Goal: Task Accomplishment & Management: Manage account settings

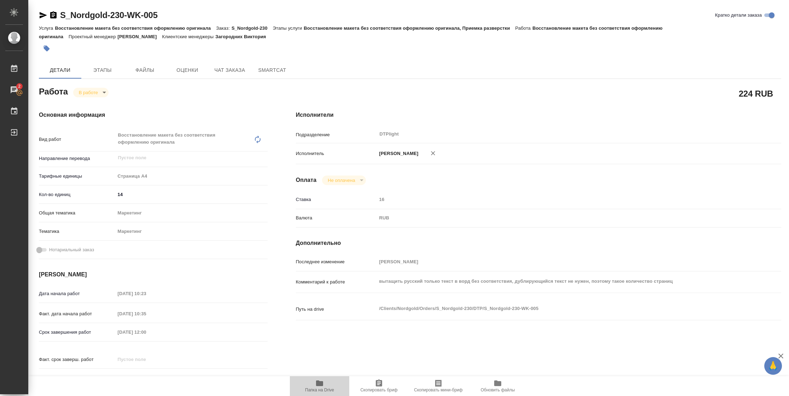
click at [323, 263] on span "Папка на Drive" at bounding box center [319, 385] width 51 height 13
click at [323, 263] on icon "button" at bounding box center [319, 383] width 8 height 8
click at [101, 92] on body "🙏 .cls-1 fill:#fff; AWATERA Vasilyeva Natalia Работы 2 Чаты График Выйти S_Nord…" at bounding box center [394, 198] width 789 height 396
click at [100, 105] on button "Выполнен" at bounding box center [92, 104] width 26 height 8
type textarea "x"
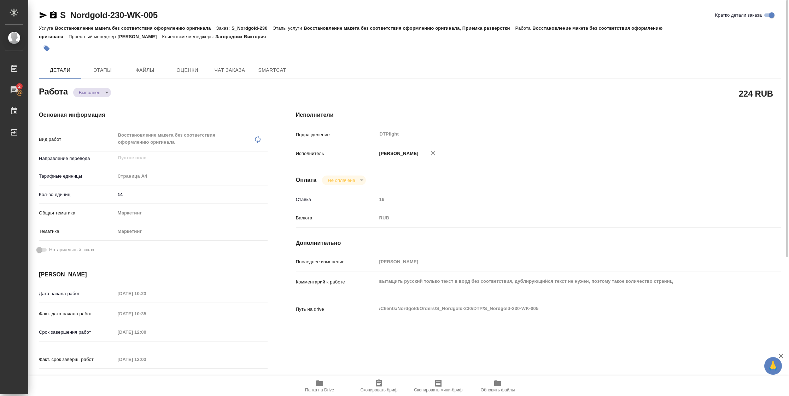
type textarea "x"
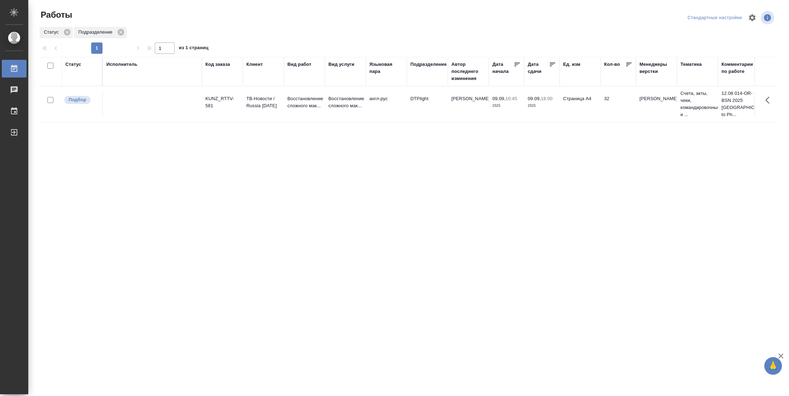
click at [604, 103] on td "32" at bounding box center [618, 104] width 35 height 25
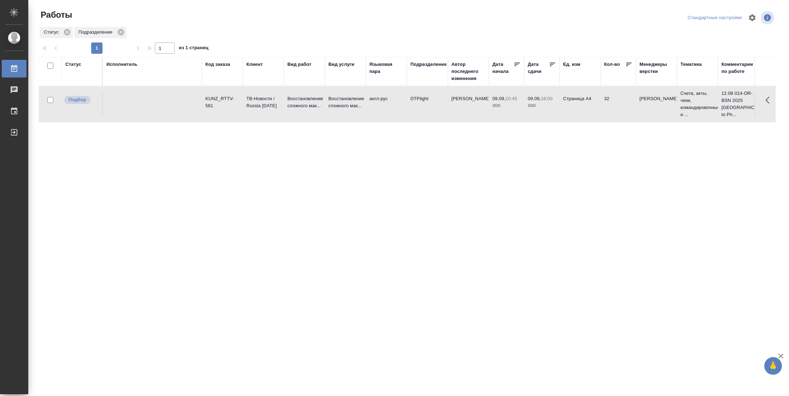
click at [604, 103] on td "32" at bounding box center [618, 104] width 35 height 25
click at [517, 119] on tr "Подбор KUNZ_RTTV-581 ТВ-Новости / Russia Today Восстановление сложного мак... В…" at bounding box center [744, 104] width 1411 height 36
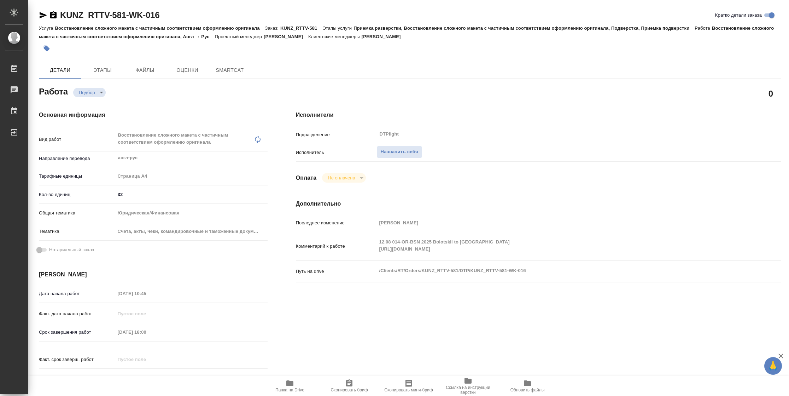
type textarea "x"
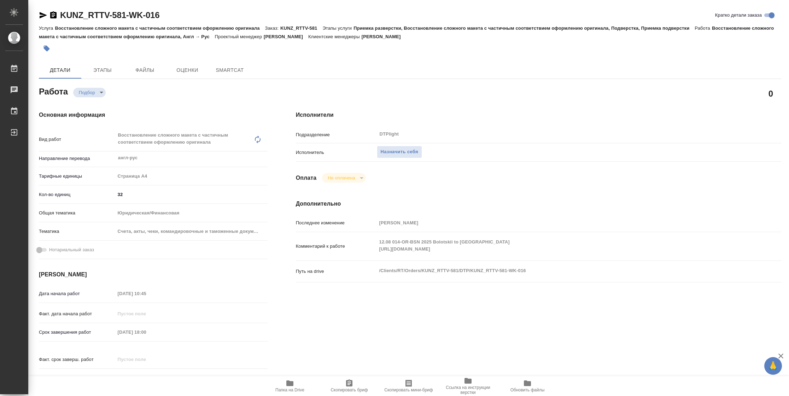
type textarea "x"
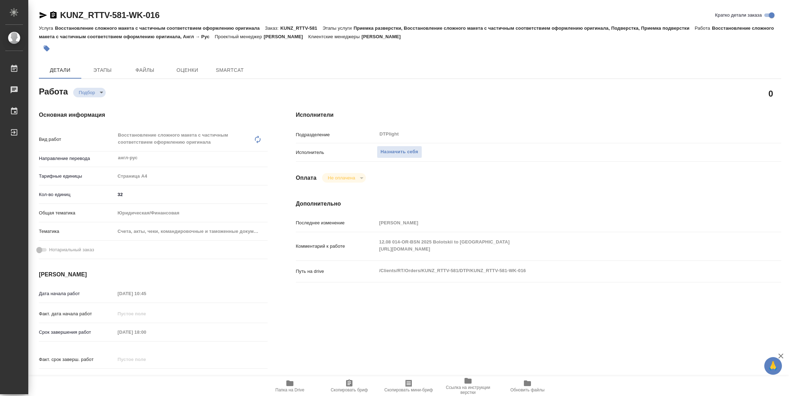
type textarea "x"
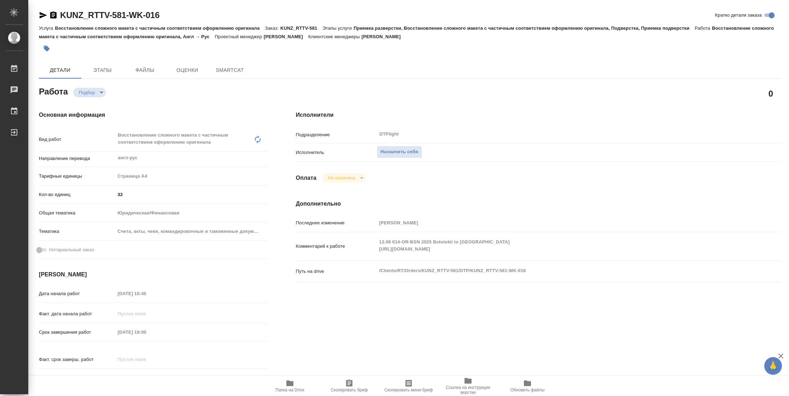
type textarea "x"
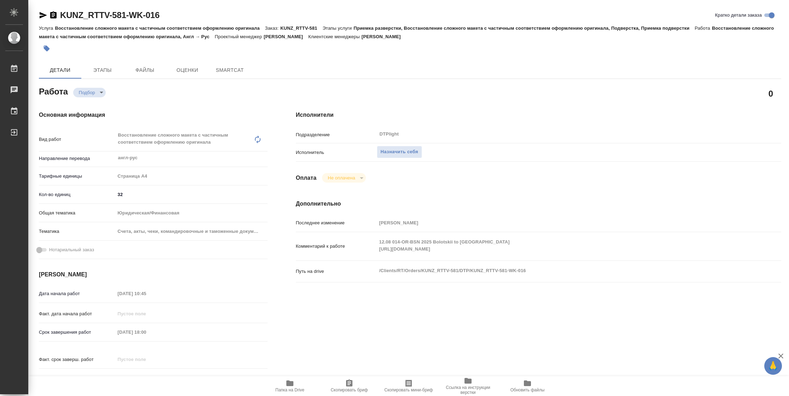
type textarea "x"
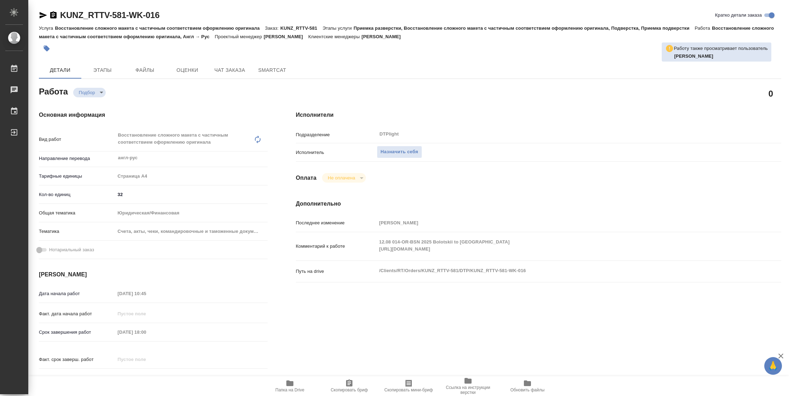
type textarea "x"
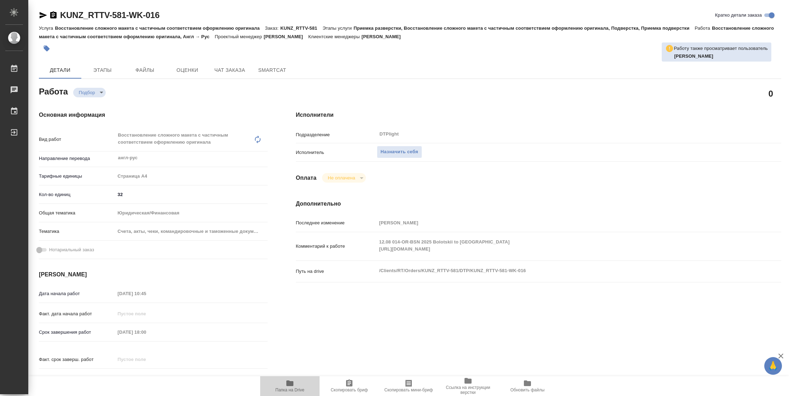
click at [300, 384] on span "Папка на Drive" at bounding box center [289, 385] width 51 height 13
type textarea "x"
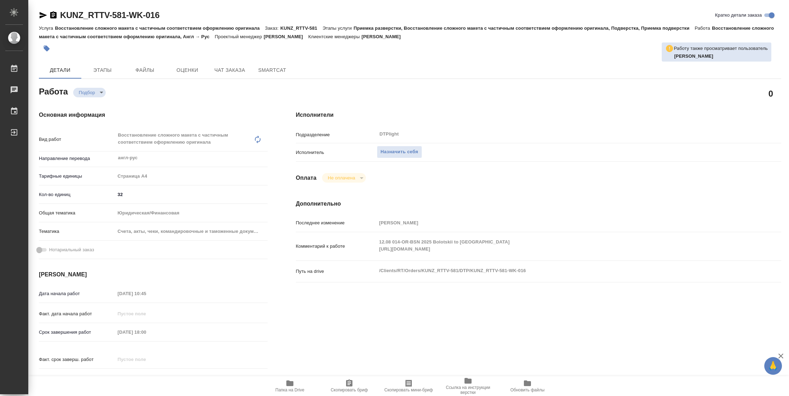
type textarea "x"
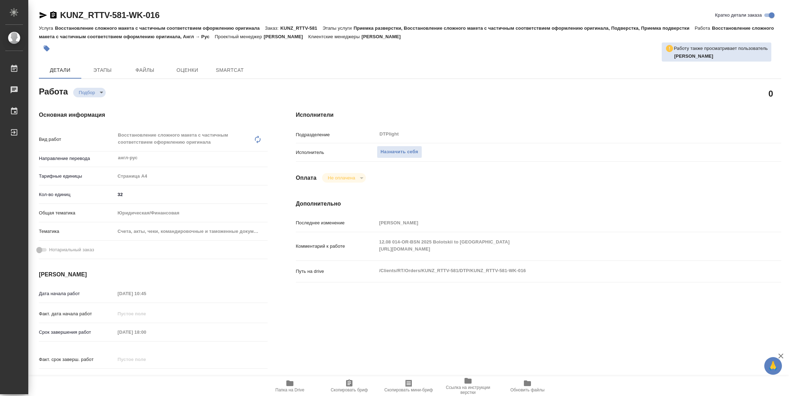
type textarea "x"
click at [293, 383] on icon "button" at bounding box center [289, 383] width 7 height 6
type textarea "x"
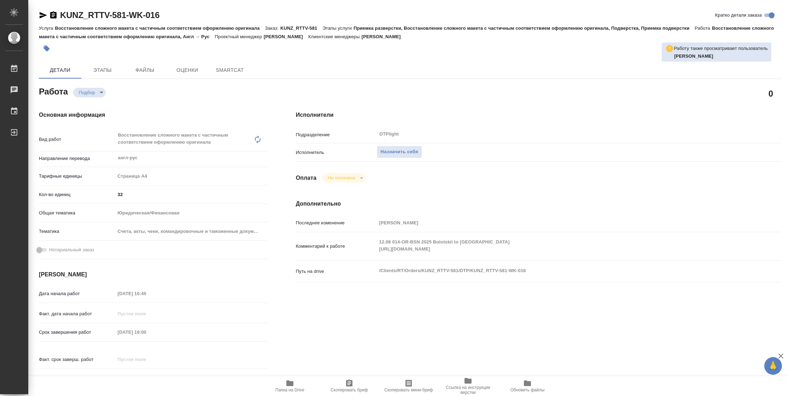
type textarea "x"
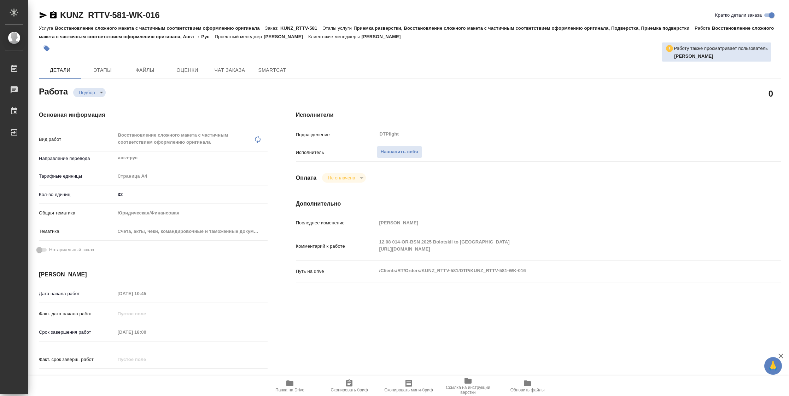
type textarea "x"
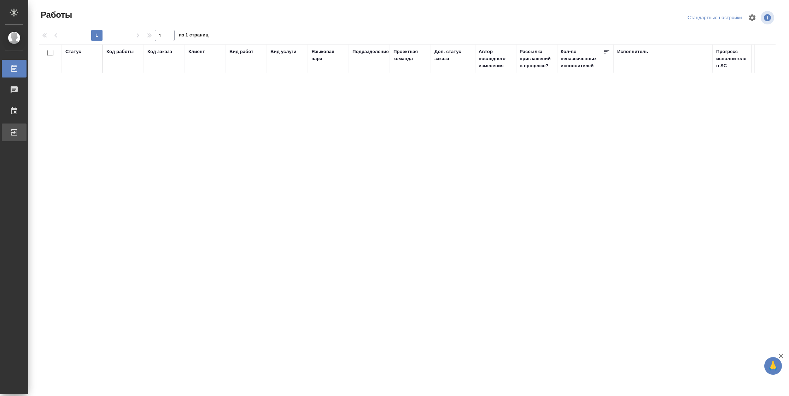
click at [14, 131] on div "Выйти" at bounding box center [5, 132] width 18 height 11
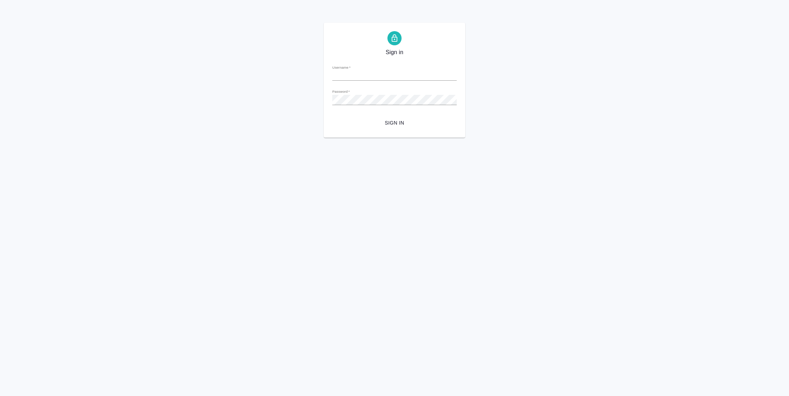
type input "[PERSON_NAME][EMAIL_ADDRESS][DOMAIN_NAME]"
click at [398, 118] on span "Sign in" at bounding box center [394, 122] width 113 height 9
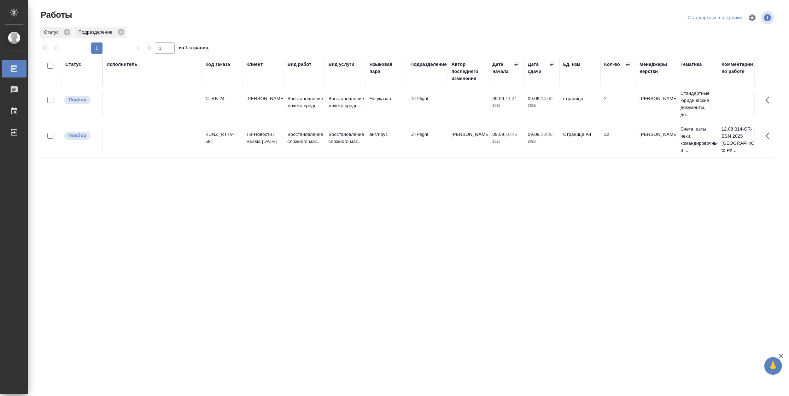
click at [564, 100] on td "страница" at bounding box center [580, 104] width 41 height 25
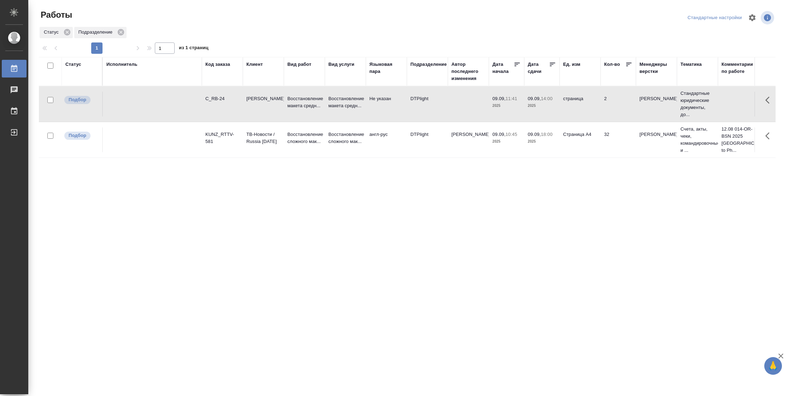
click at [564, 100] on td "страница" at bounding box center [580, 104] width 41 height 25
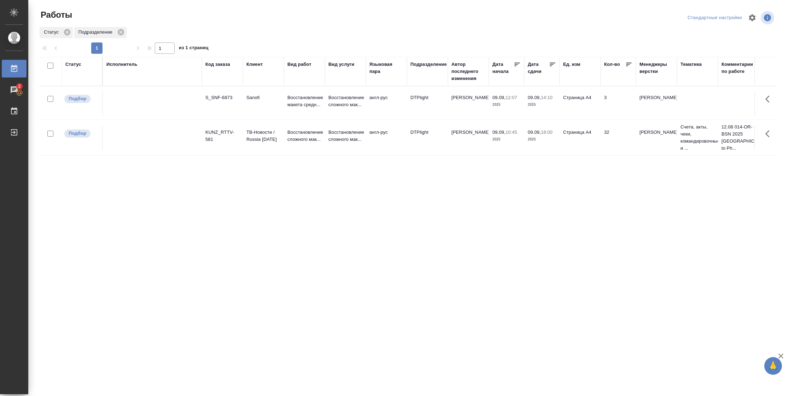
click at [428, 99] on td "DTPlight" at bounding box center [427, 103] width 41 height 25
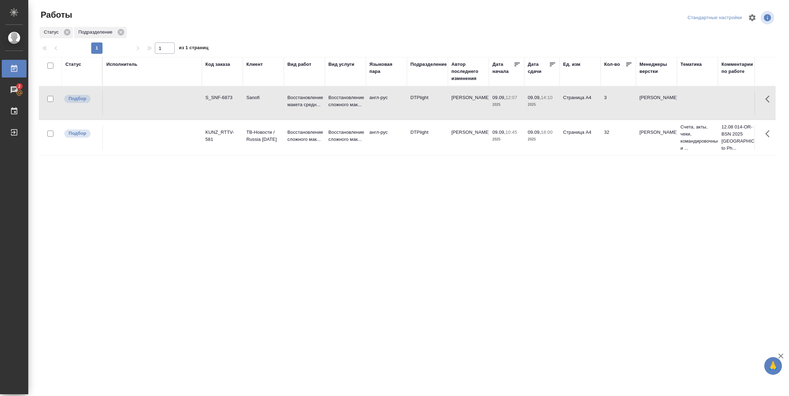
click at [428, 99] on td "DTPlight" at bounding box center [427, 103] width 41 height 25
click at [71, 65] on div "Статус" at bounding box center [73, 64] width 16 height 7
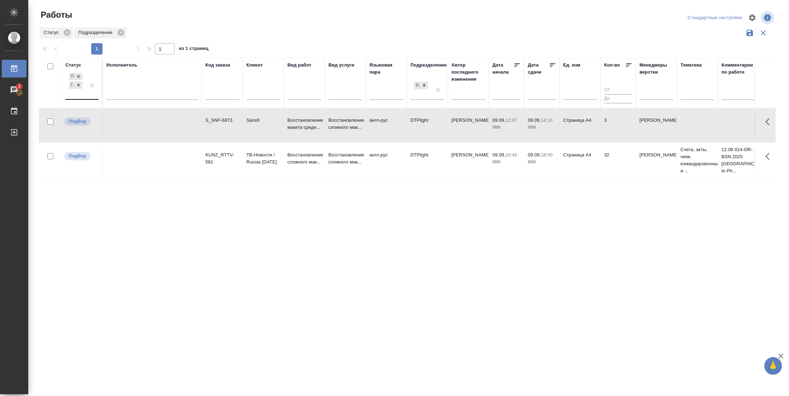
click at [82, 96] on div "Подбор Готов к работе" at bounding box center [75, 85] width 21 height 28
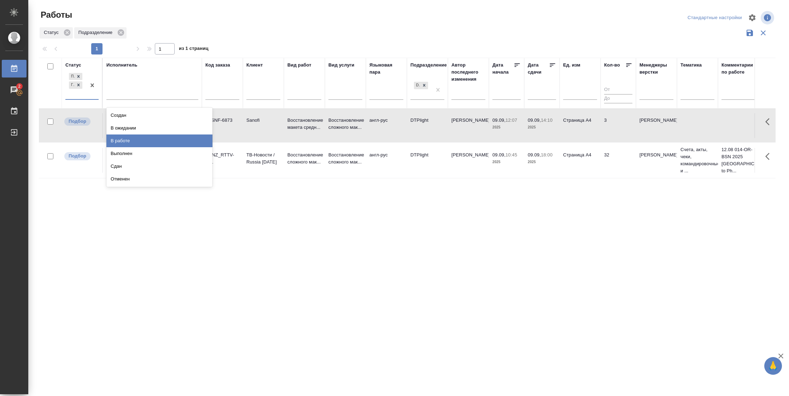
click at [146, 140] on div "В работе" at bounding box center [159, 140] width 106 height 13
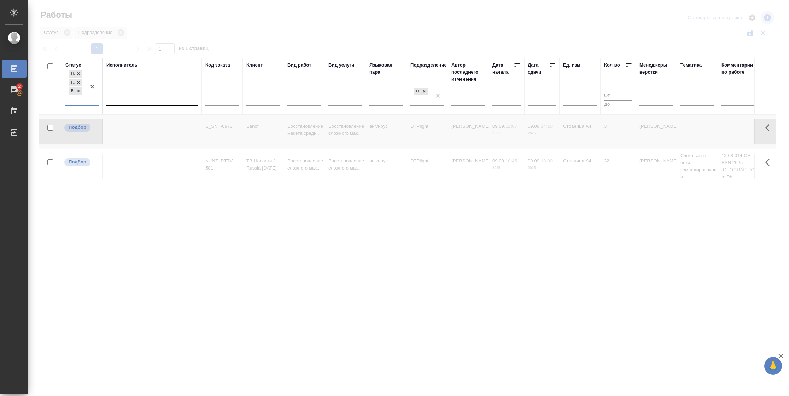
click at [146, 95] on div at bounding box center [152, 98] width 92 height 10
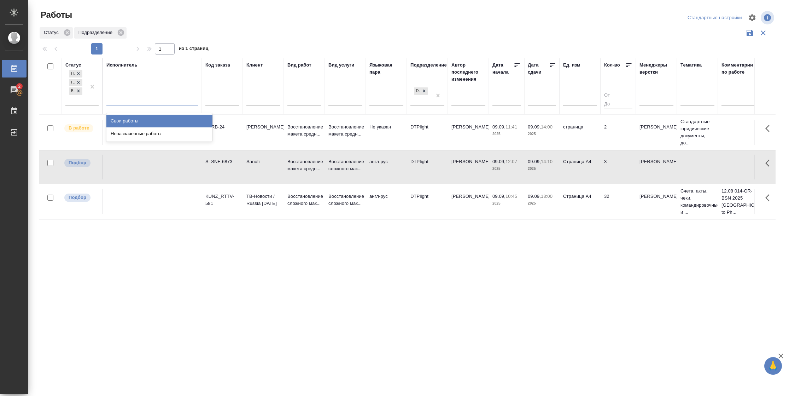
drag, startPoint x: 145, startPoint y: 120, endPoint x: 181, endPoint y: 119, distance: 36.8
click at [145, 119] on div "Свои работы" at bounding box center [159, 121] width 106 height 13
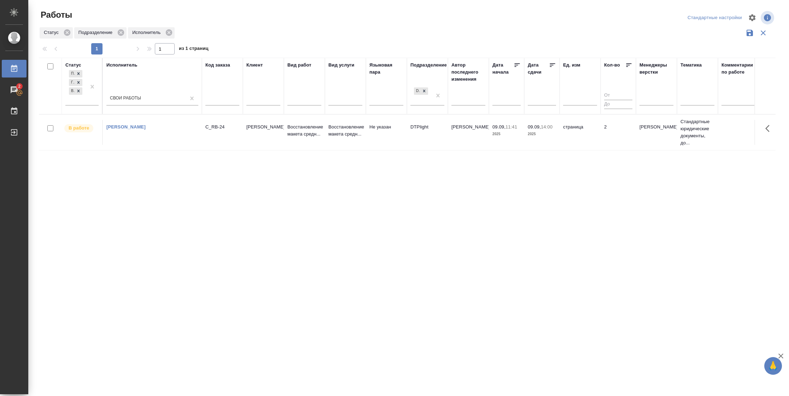
click at [553, 62] on icon at bounding box center [552, 65] width 7 height 7
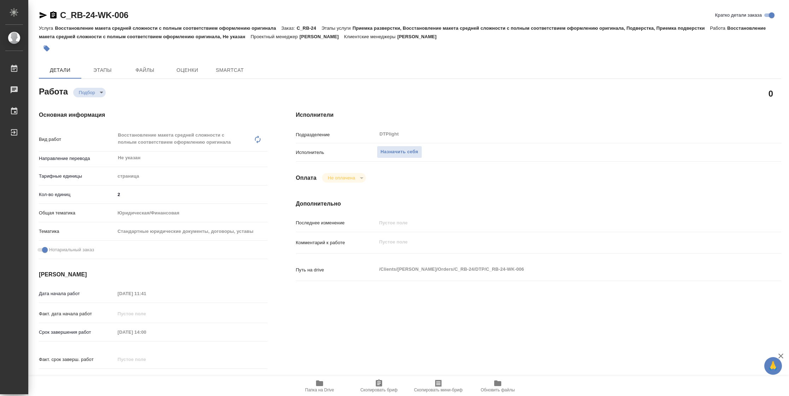
type textarea "x"
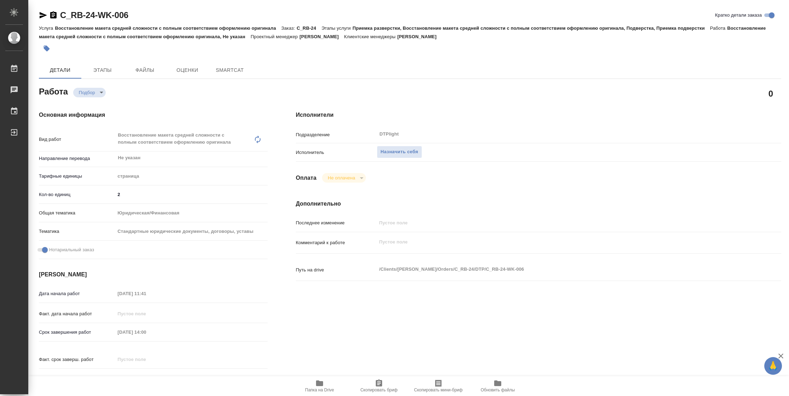
type textarea "x"
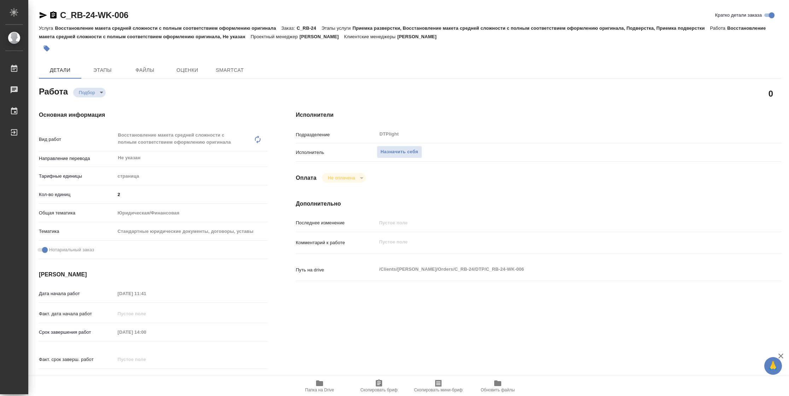
type textarea "x"
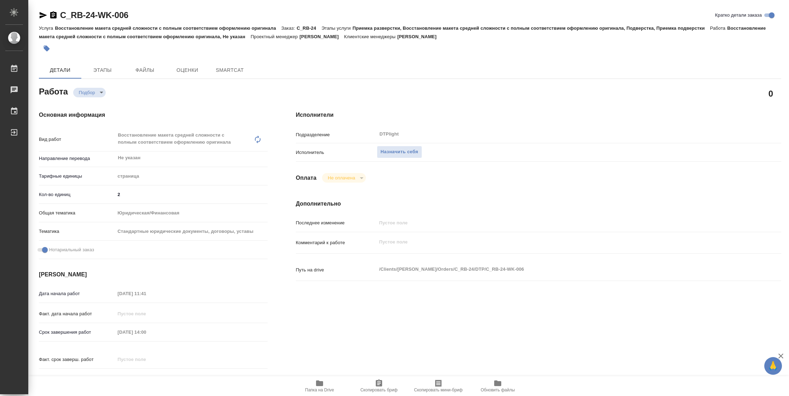
click at [310, 388] on span "Папка на Drive" at bounding box center [319, 389] width 29 height 5
type textarea "x"
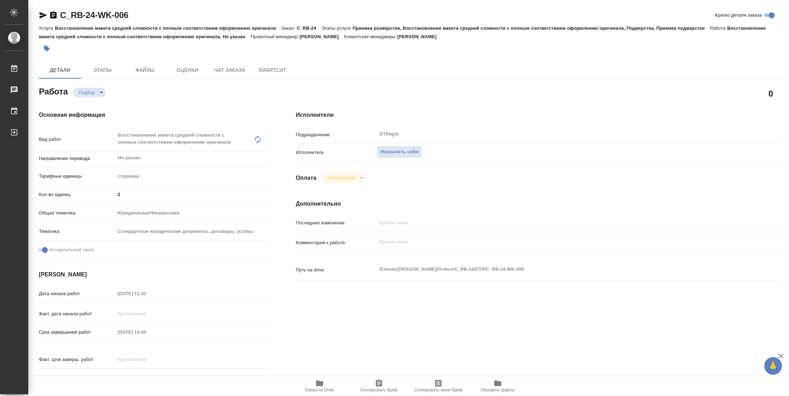
type textarea "x"
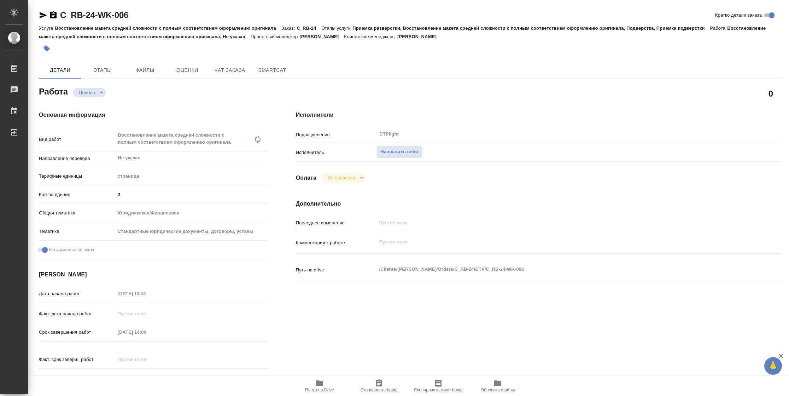
type textarea "x"
click at [399, 155] on span "Назначить себя" at bounding box center [399, 152] width 37 height 8
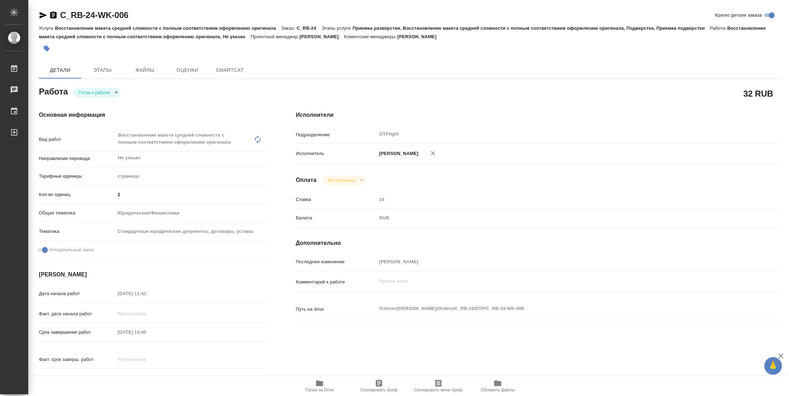
type textarea "x"
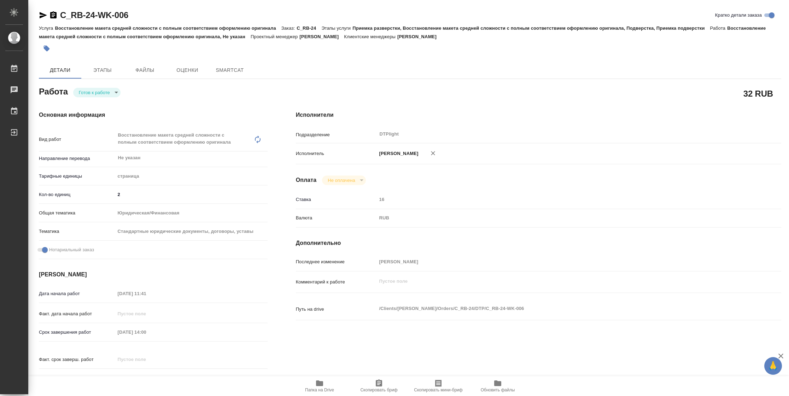
type textarea "x"
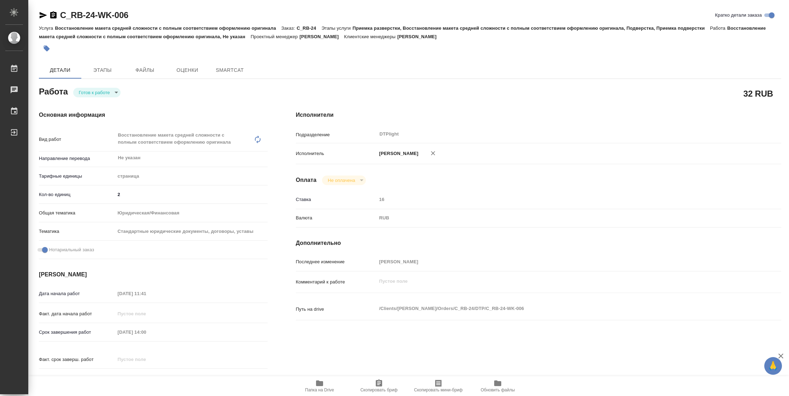
type textarea "x"
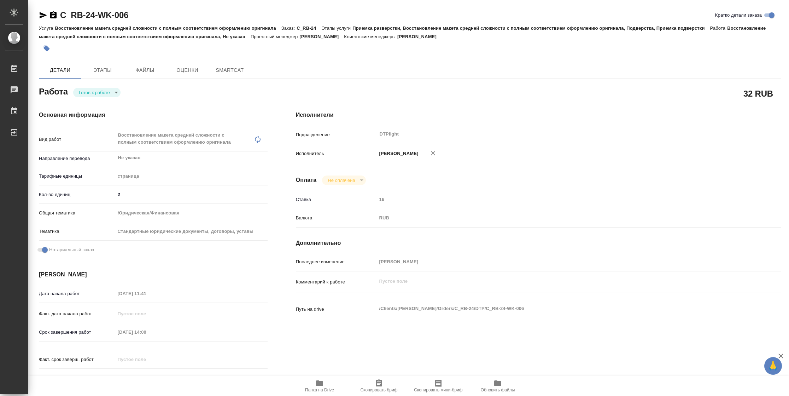
type textarea "x"
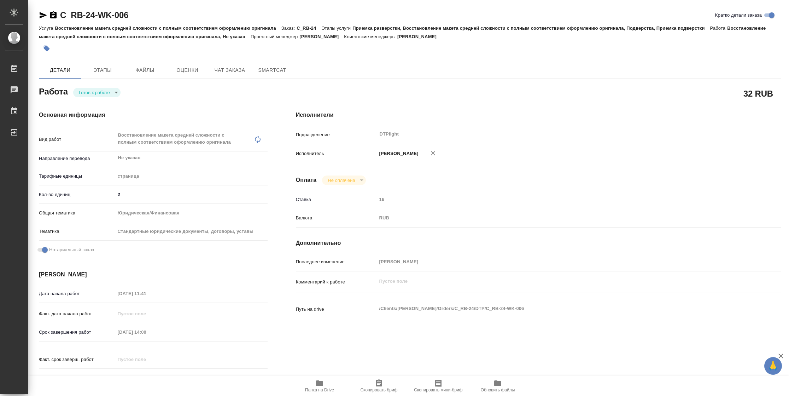
type textarea "x"
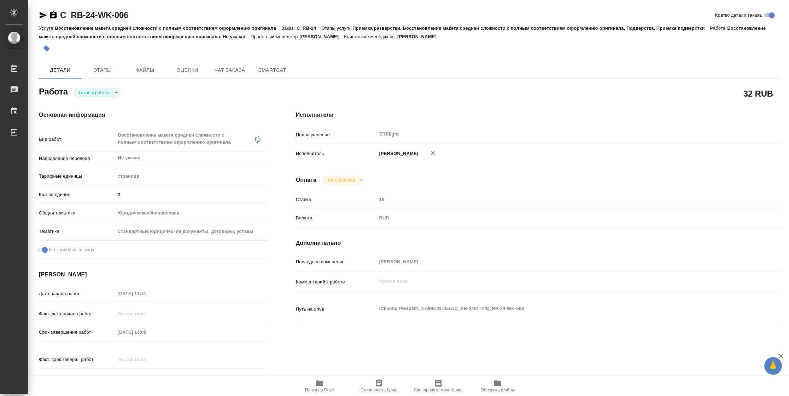
type textarea "x"
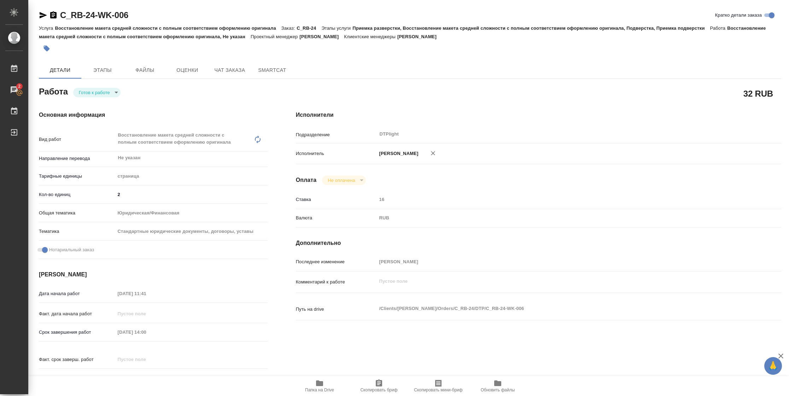
type textarea "x"
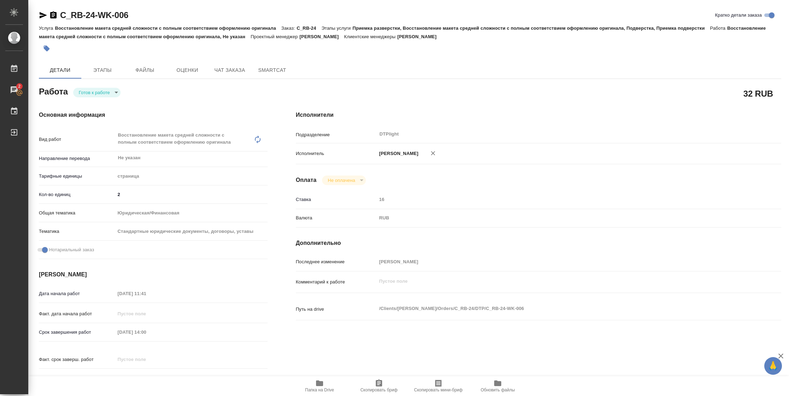
type textarea "x"
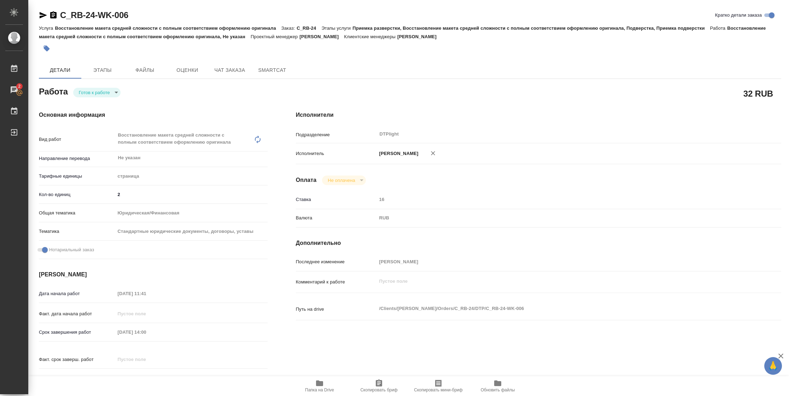
type textarea "x"
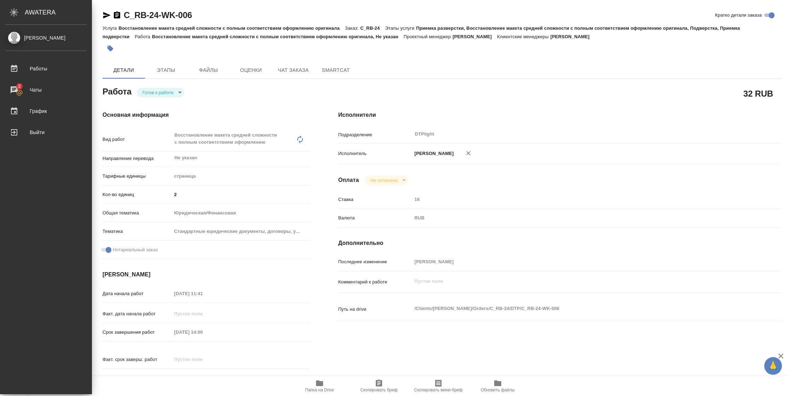
type textarea "x"
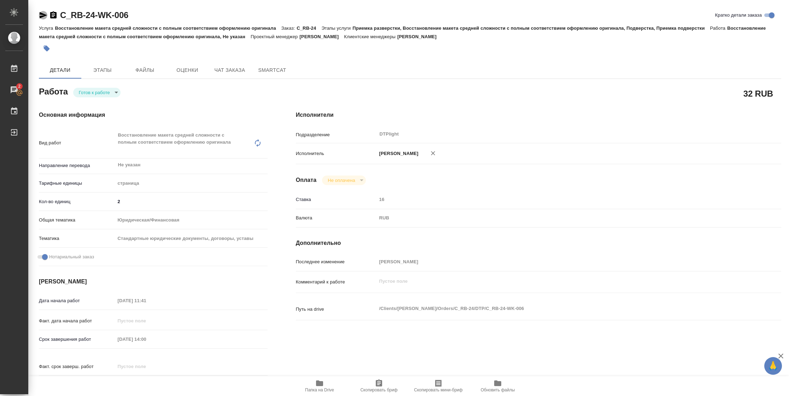
click at [42, 14] on icon "button" at bounding box center [43, 15] width 7 height 6
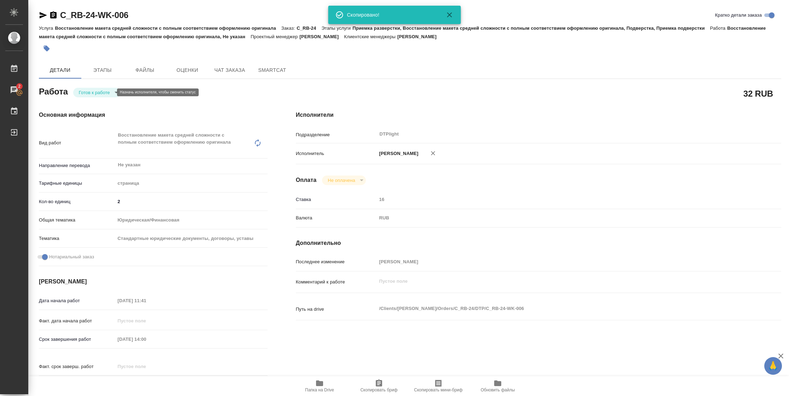
click at [101, 89] on body "🙏 .cls-1 fill:#fff; AWATERA Vasilyeva Natalia Работы 2 Чаты График Выйти C_RB-2…" at bounding box center [394, 198] width 789 height 396
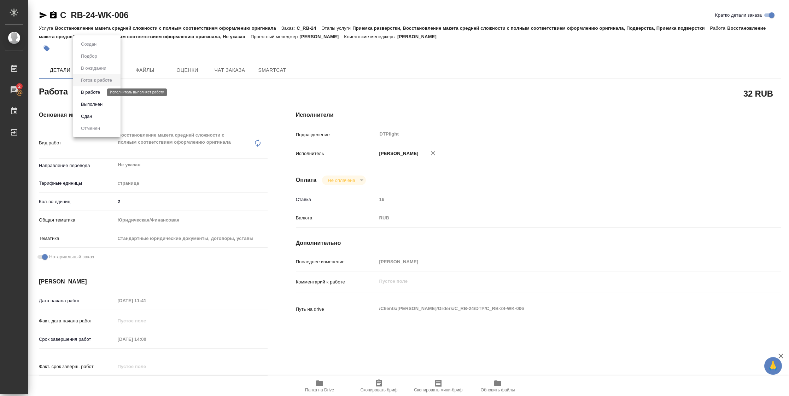
click at [101, 89] on button "В работе" at bounding box center [90, 92] width 23 height 8
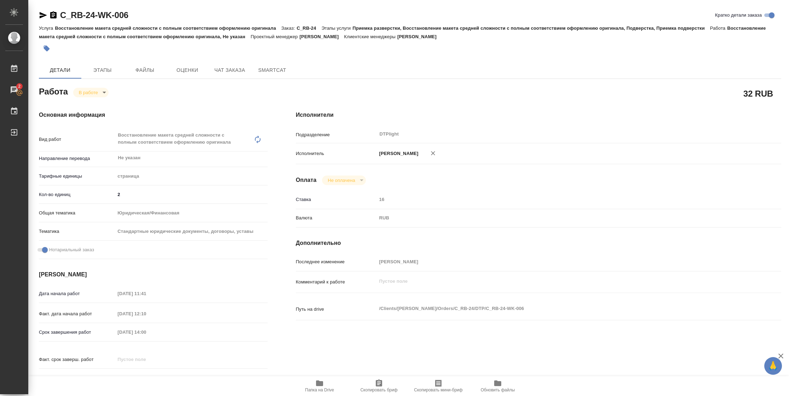
type textarea "x"
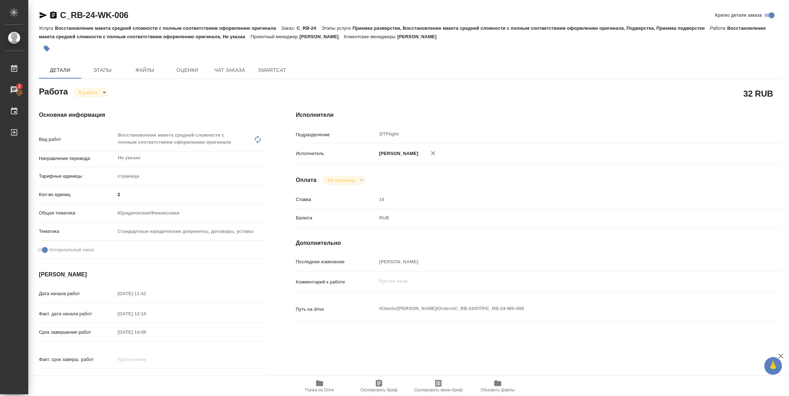
click at [321, 386] on icon "button" at bounding box center [319, 383] width 8 height 8
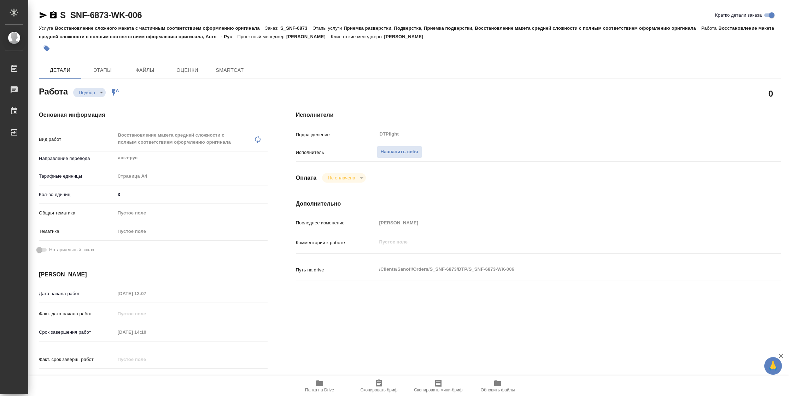
type textarea "x"
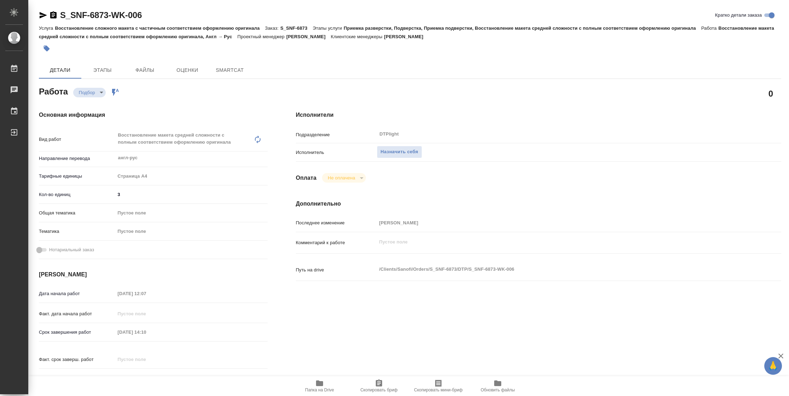
type textarea "x"
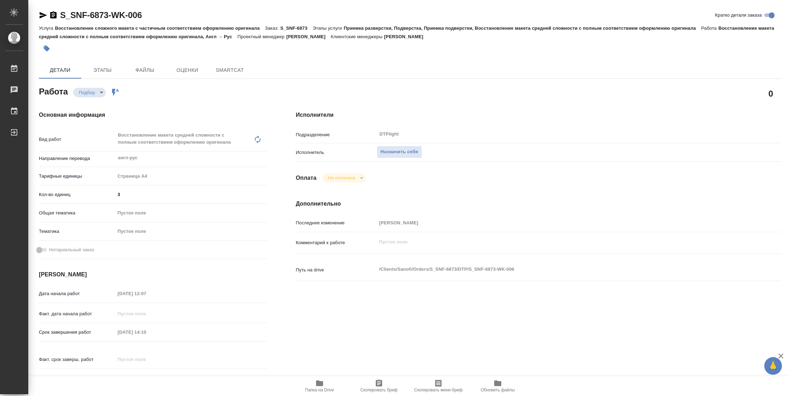
type textarea "x"
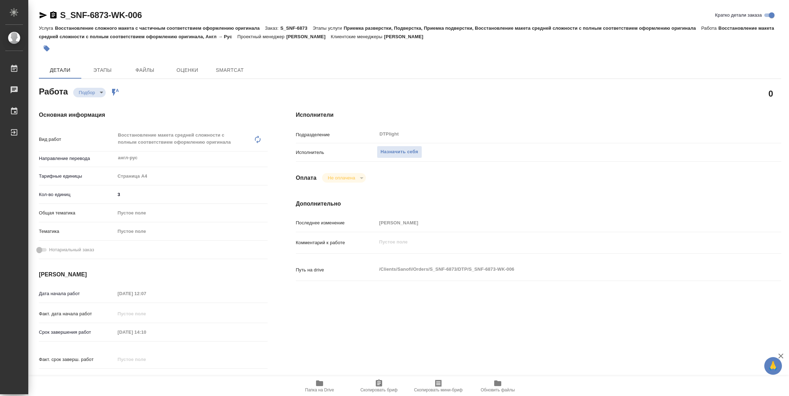
type textarea "x"
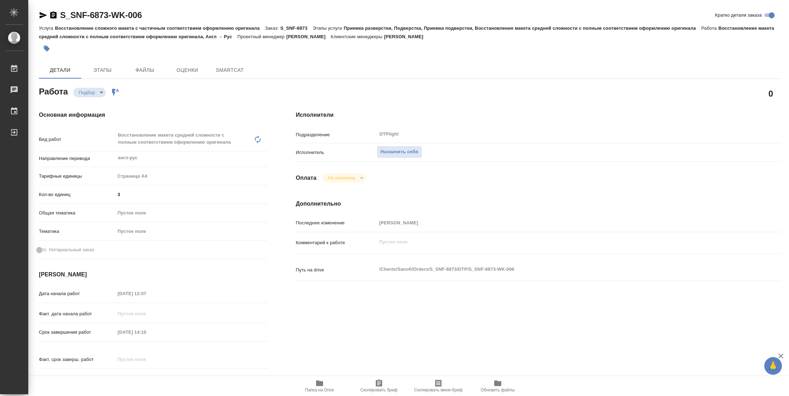
click at [307, 388] on span "Папка на Drive" at bounding box center [319, 389] width 29 height 5
type textarea "x"
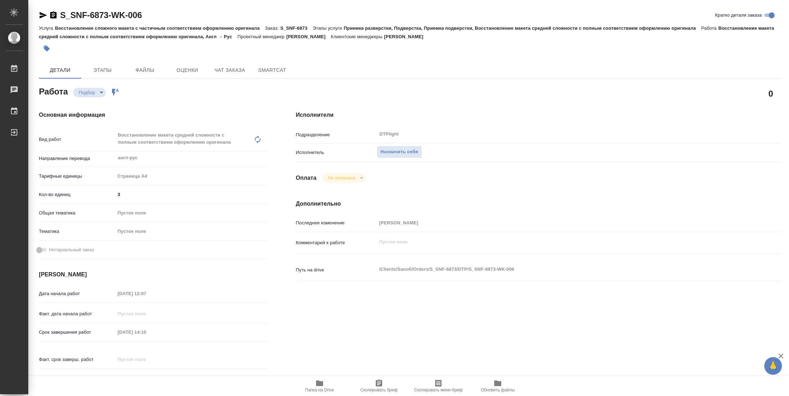
type textarea "x"
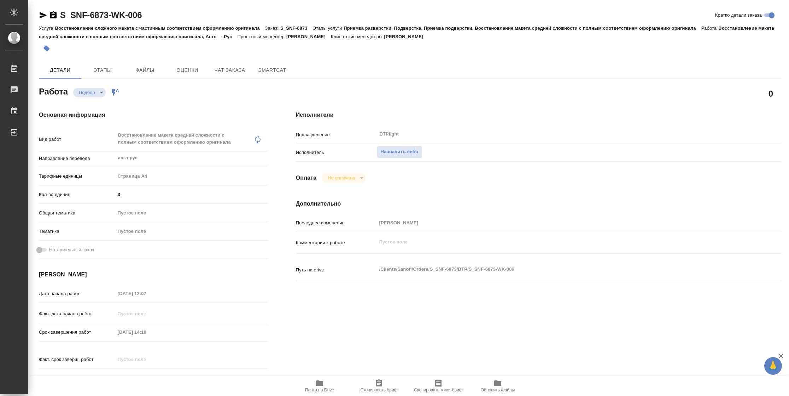
type textarea "x"
